Goal: Transaction & Acquisition: Purchase product/service

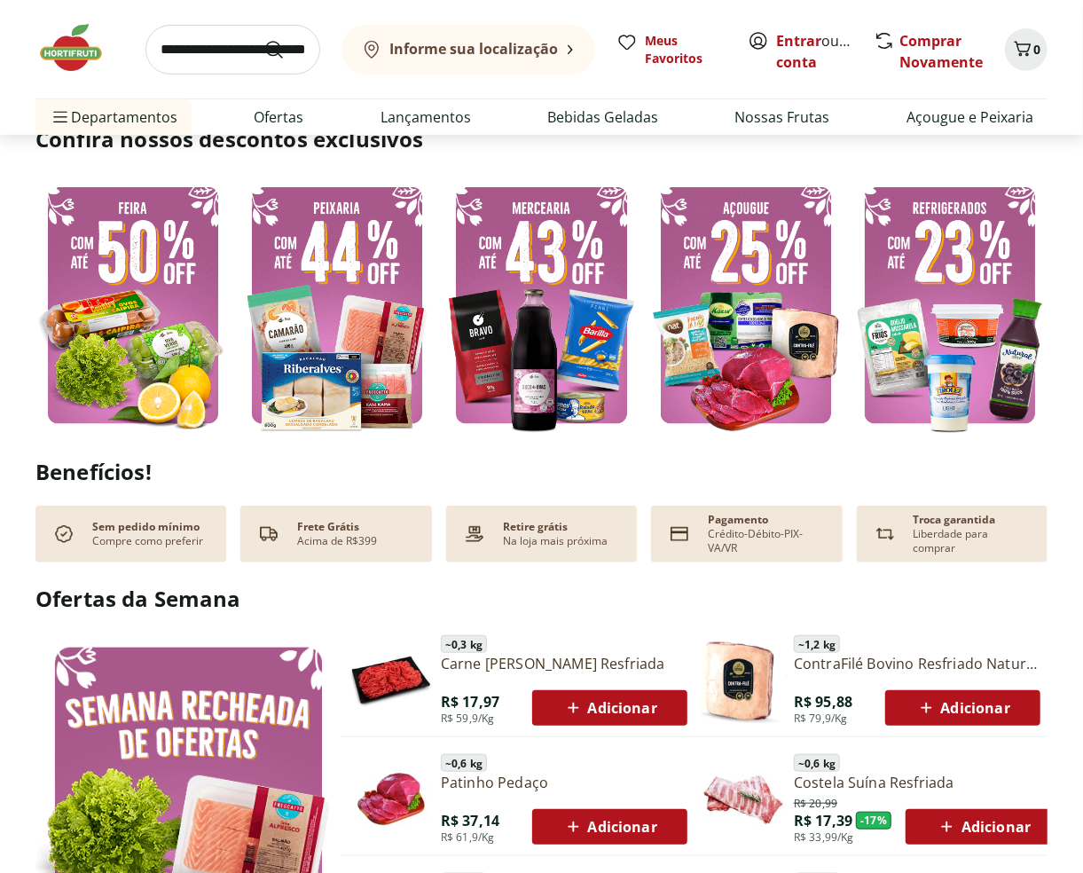
click at [171, 264] on img at bounding box center [132, 305] width 195 height 261
select select "**********"
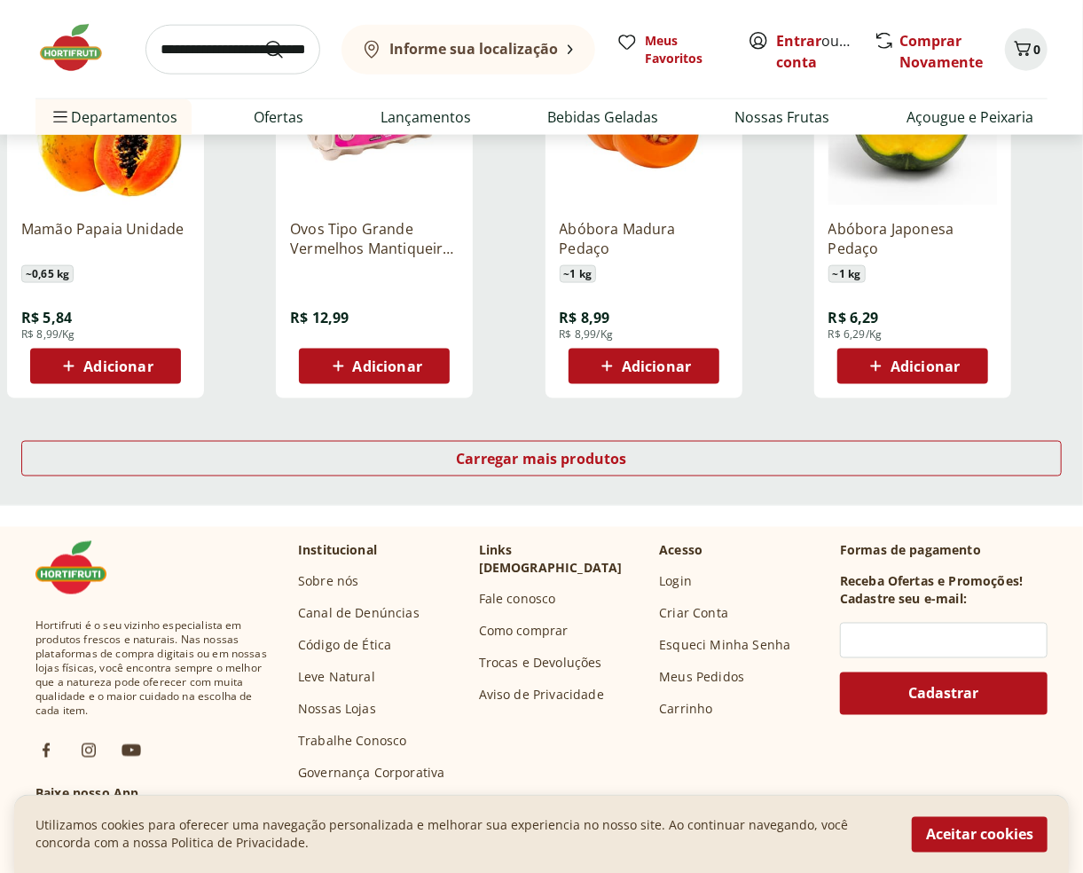
scroll to position [1065, 0]
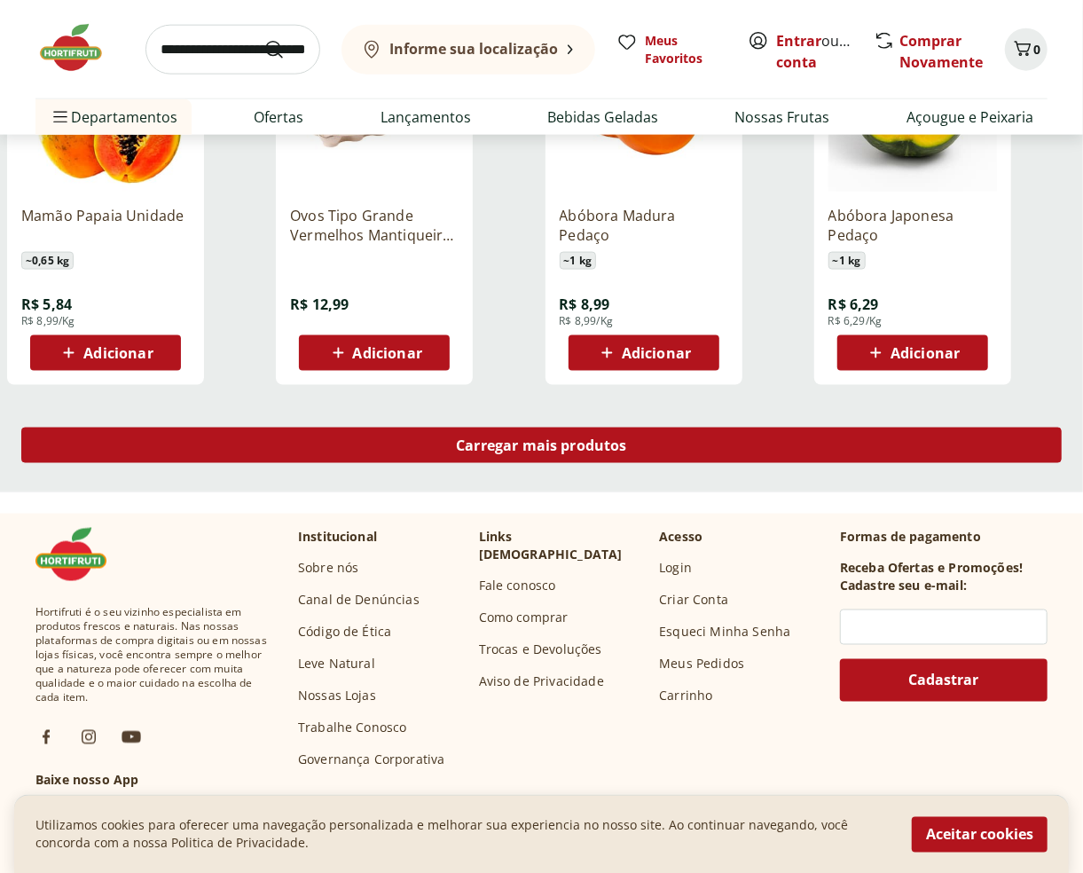
click at [476, 442] on span "Carregar mais produtos" at bounding box center [541, 445] width 171 height 14
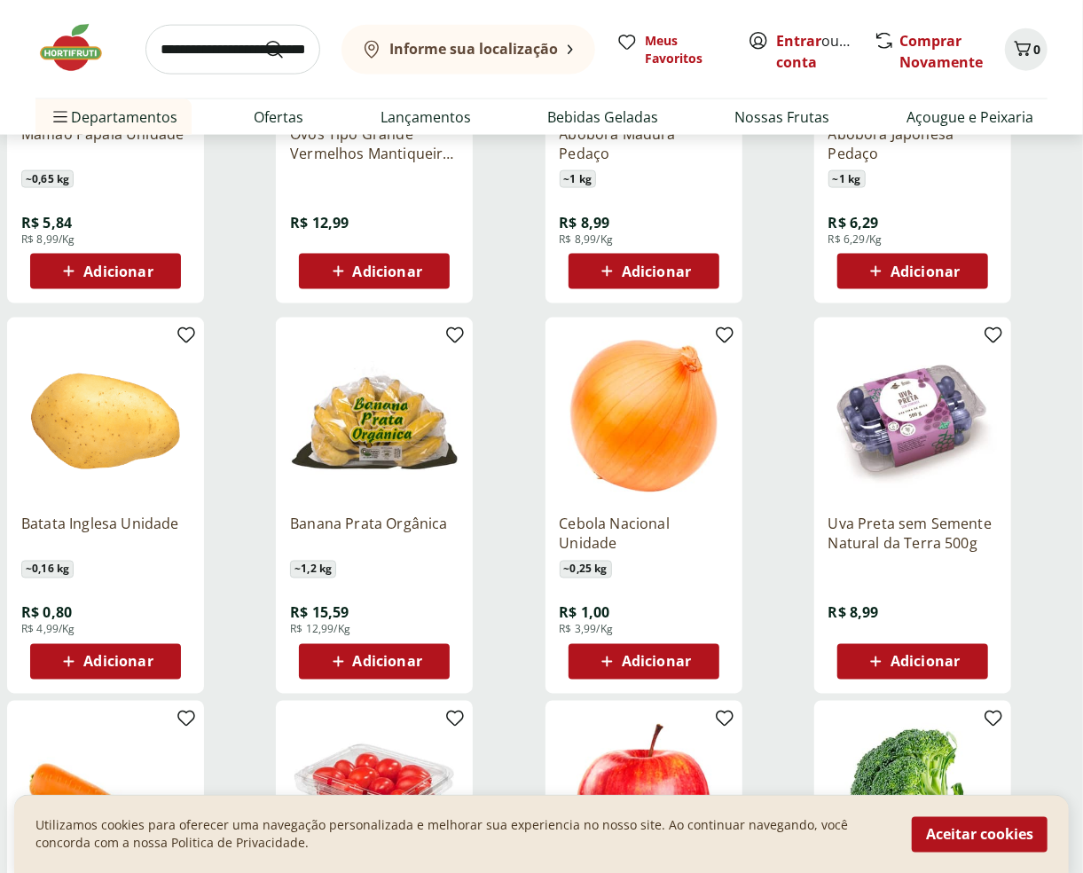
scroll to position [1301, 0]
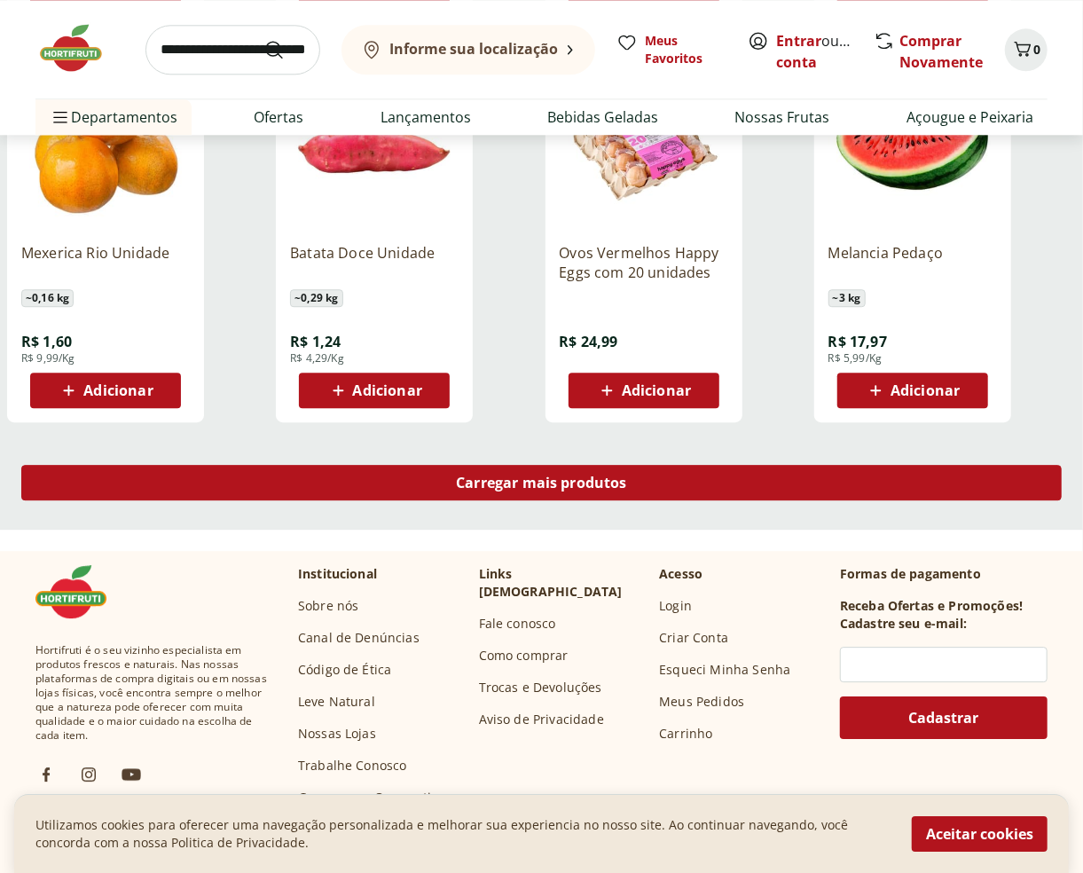
scroll to position [2247, 0]
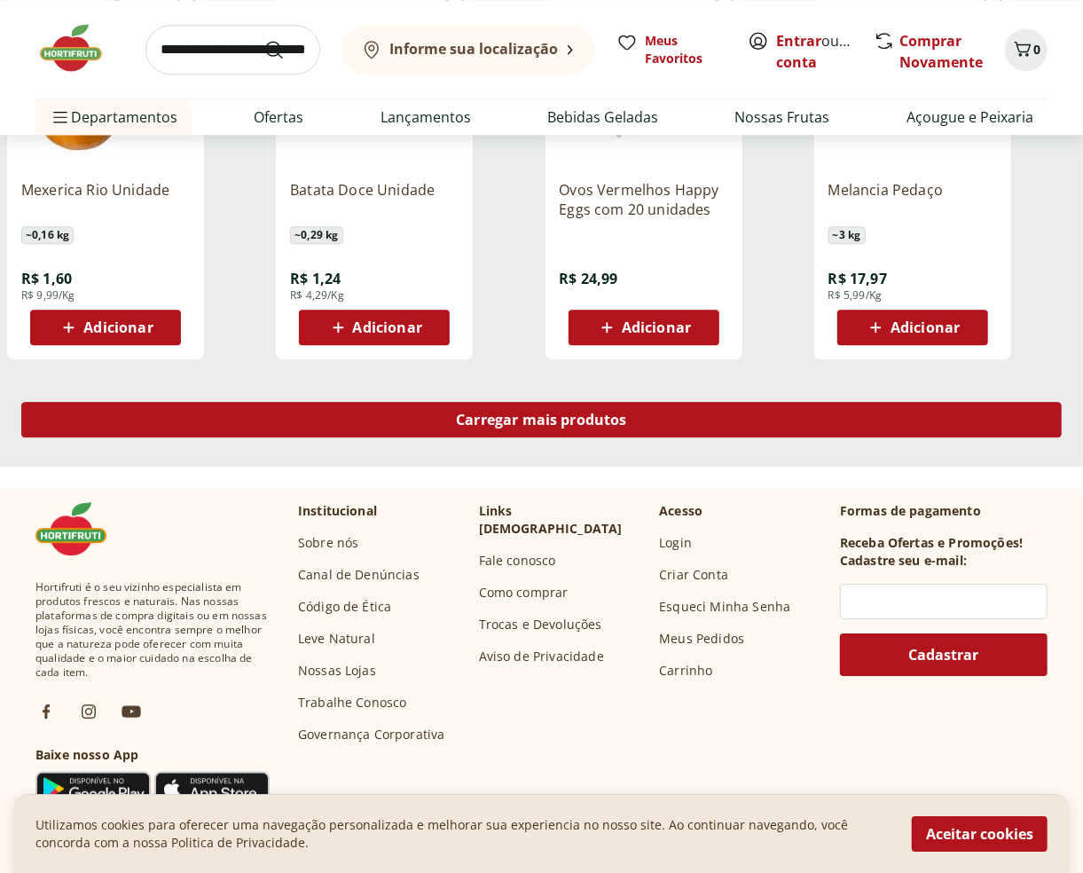
click at [658, 421] on div "Carregar mais produtos" at bounding box center [541, 419] width 1041 height 35
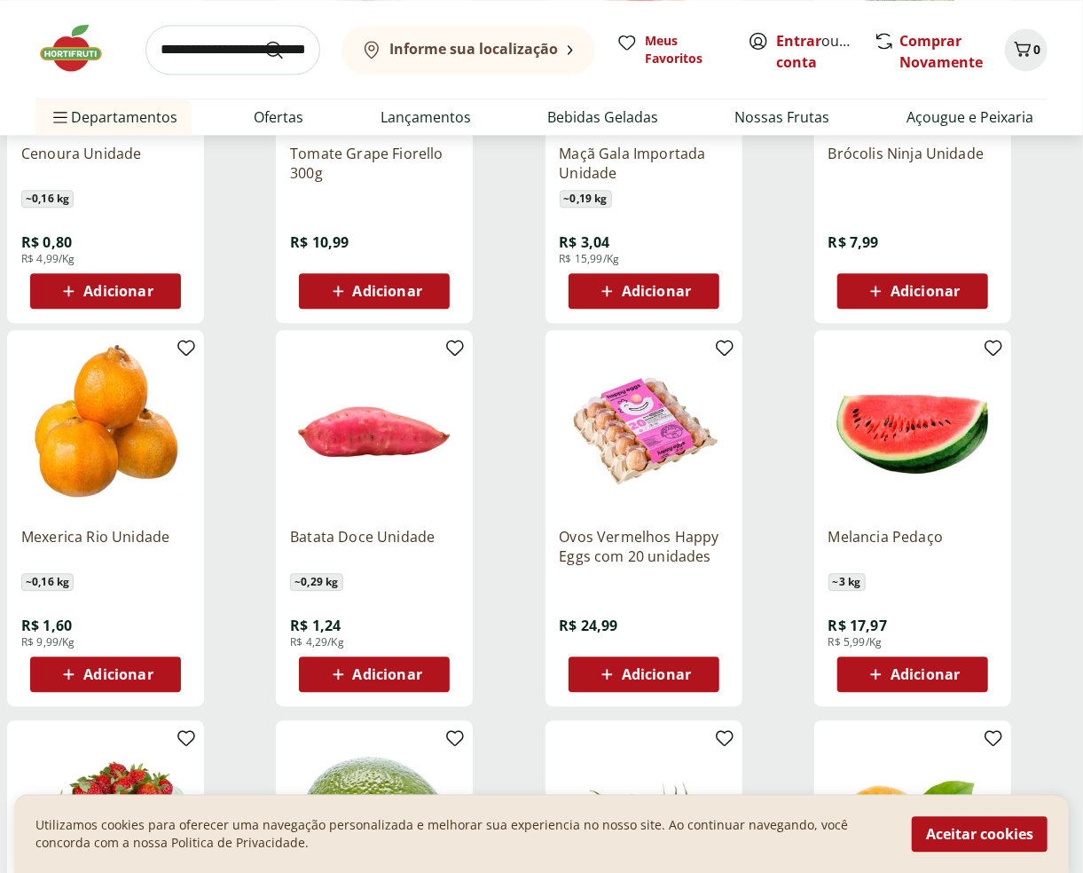
scroll to position [1892, 0]
